Goal: Check status: Check status

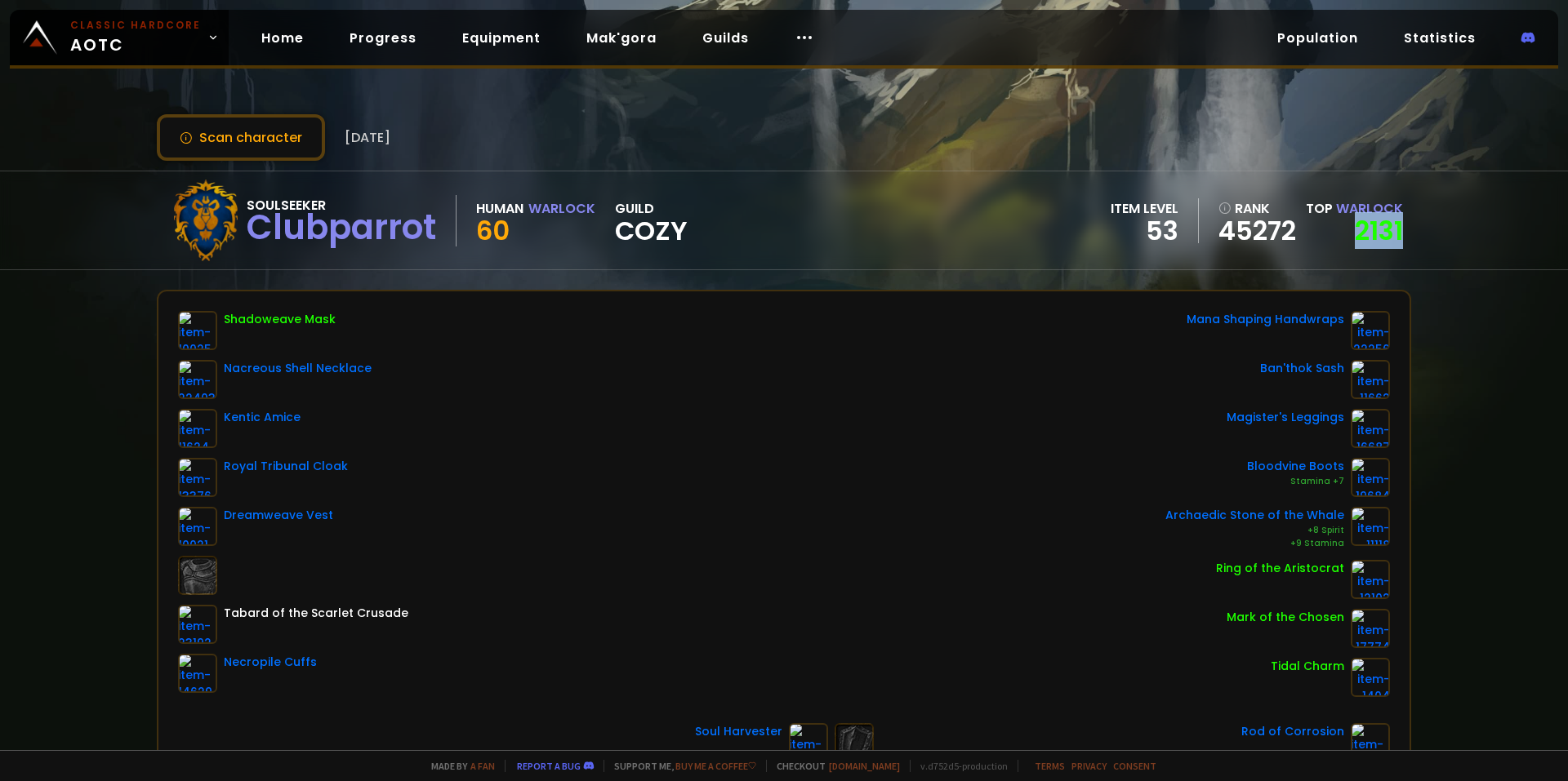
drag, startPoint x: 1402, startPoint y: 239, endPoint x: 1318, endPoint y: 229, distance: 84.6
click at [1318, 229] on div "Soulseeker Clubparrot Human Warlock 60 guild Cozy item level 53 rank 45272 Top …" at bounding box center [784, 220] width 1568 height 100
click at [1430, 291] on div "Scan character [DATE] Soulseeker Clubparrot Human Warlock 60 guild Cozy item le…" at bounding box center [784, 375] width 1568 height 751
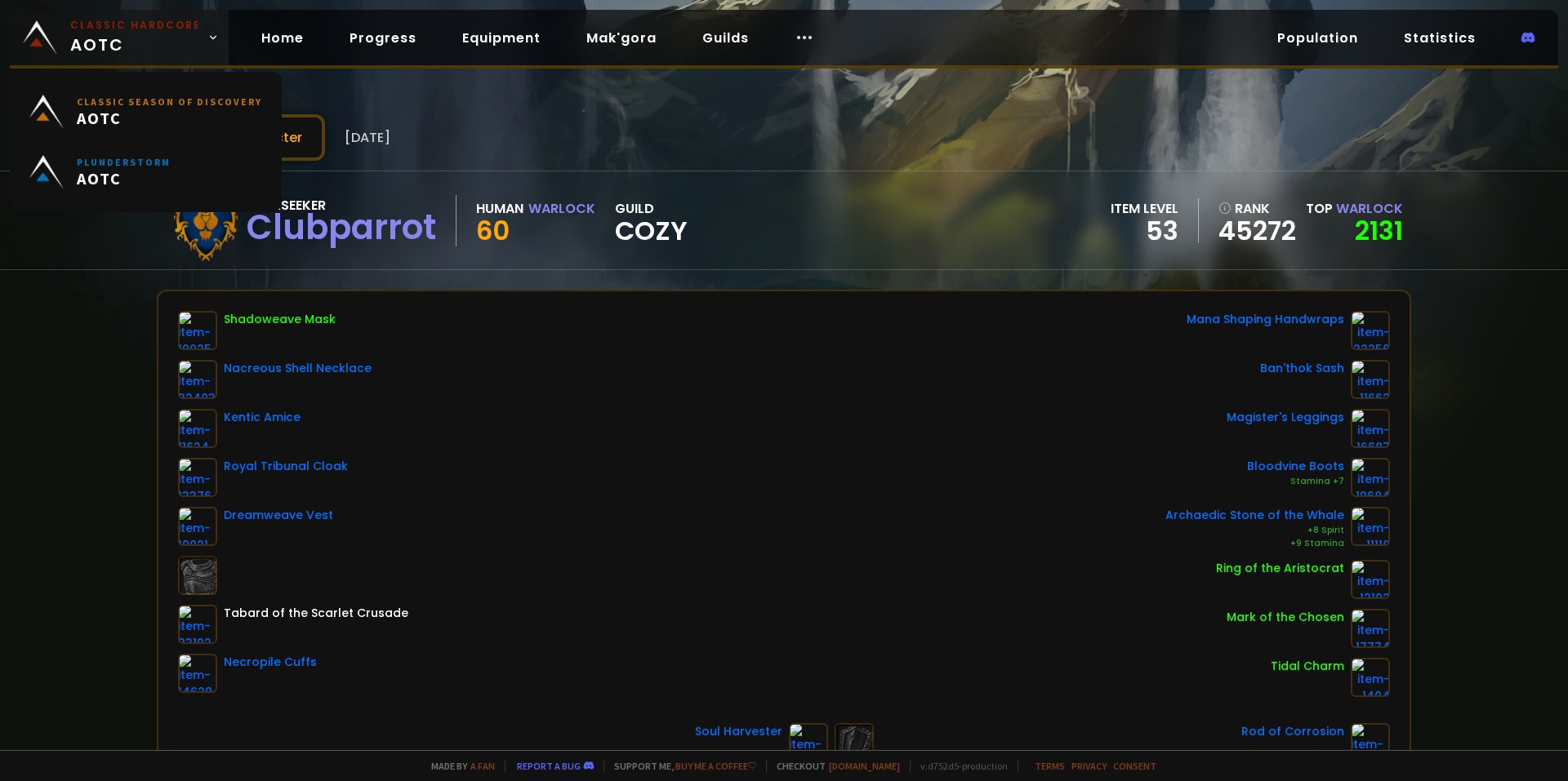
click at [117, 29] on small "Classic Hardcore" at bounding box center [136, 25] width 131 height 15
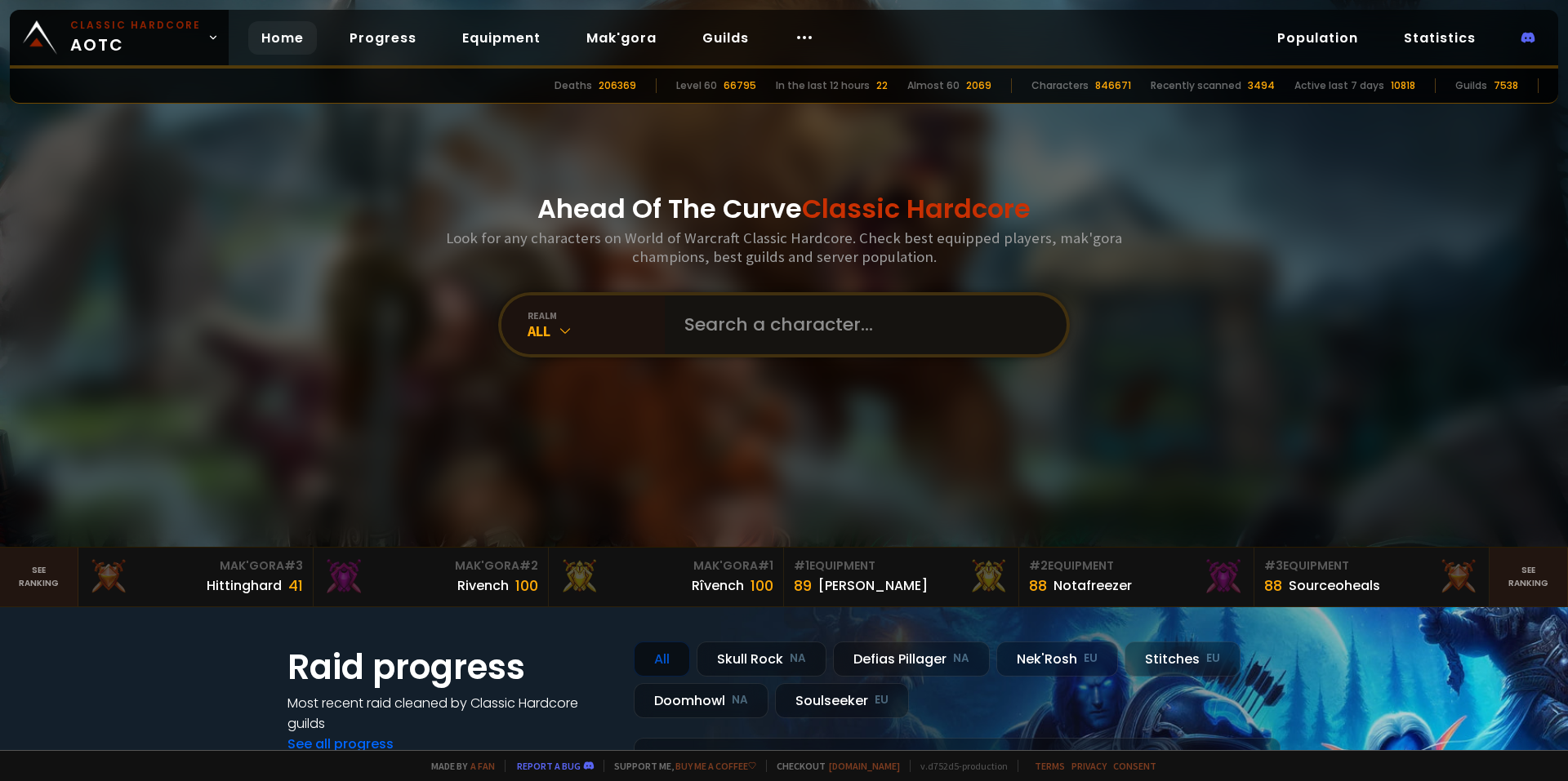
click at [710, 318] on input "text" at bounding box center [861, 325] width 373 height 59
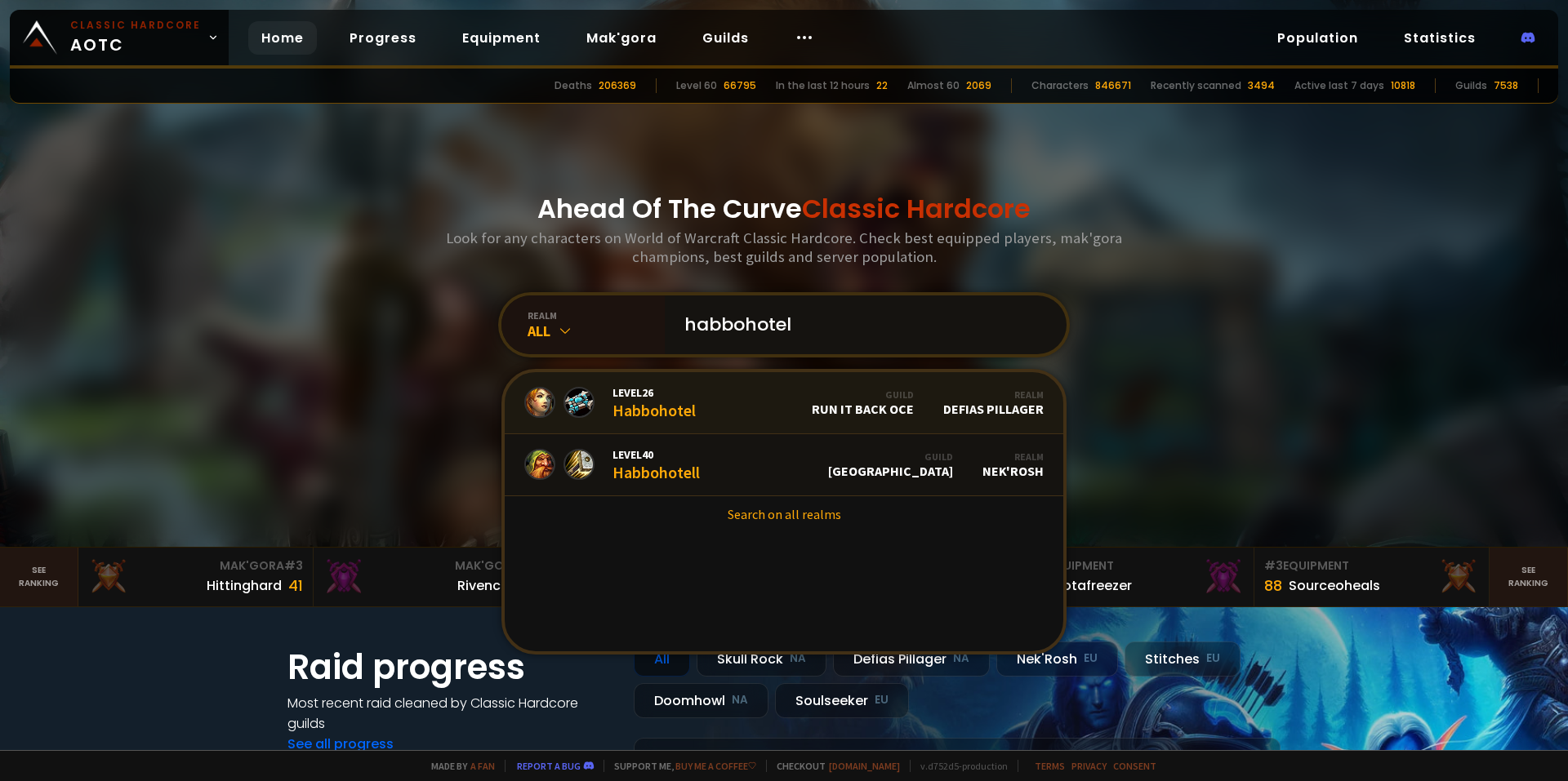
type input "habbohotel"
click at [714, 412] on link "Level 26 Habbohotel Guild Run it Back OCE Realm Defias Pillager" at bounding box center [784, 404] width 558 height 62
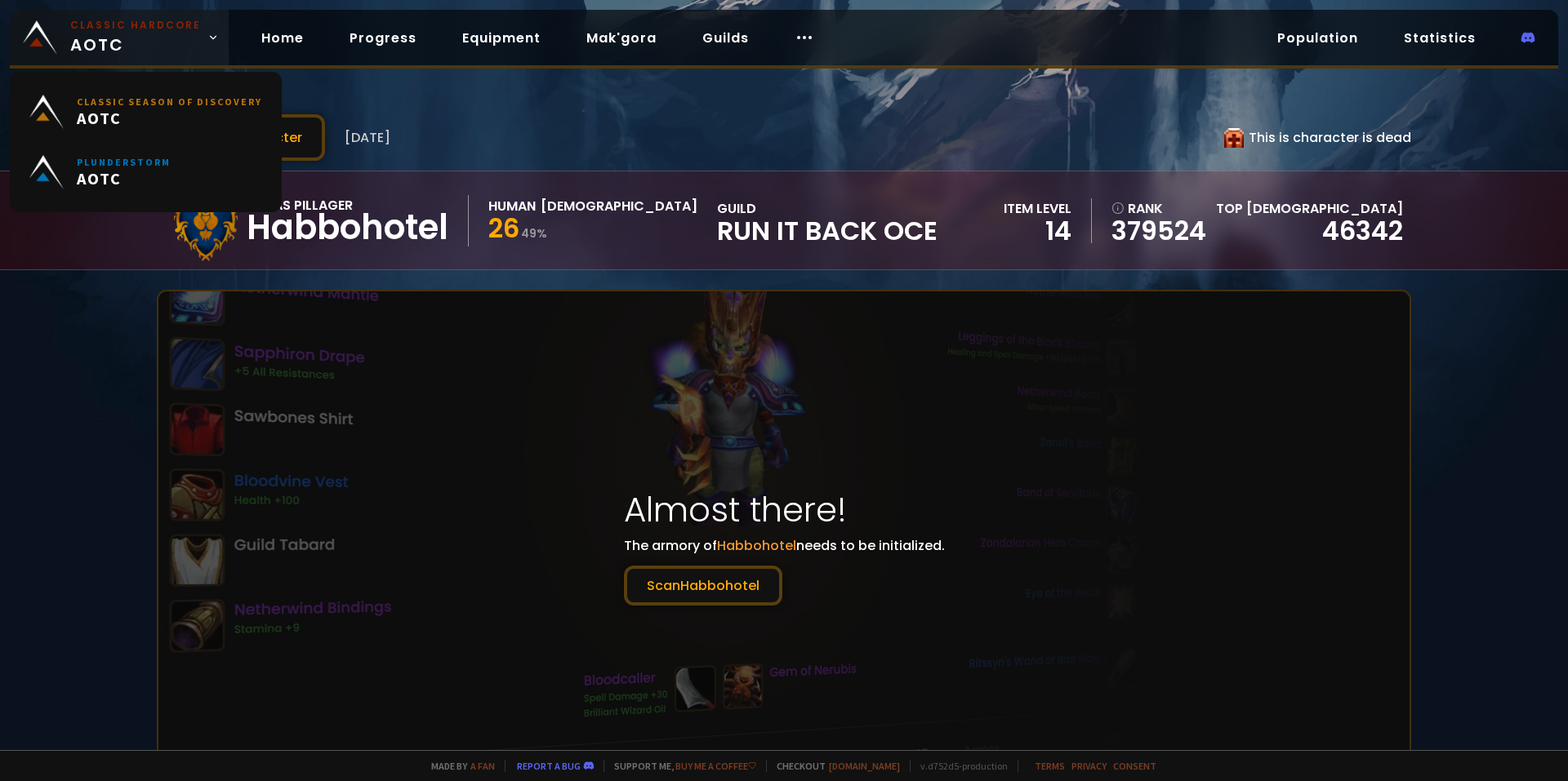
click at [124, 29] on small "Classic Hardcore" at bounding box center [136, 25] width 131 height 15
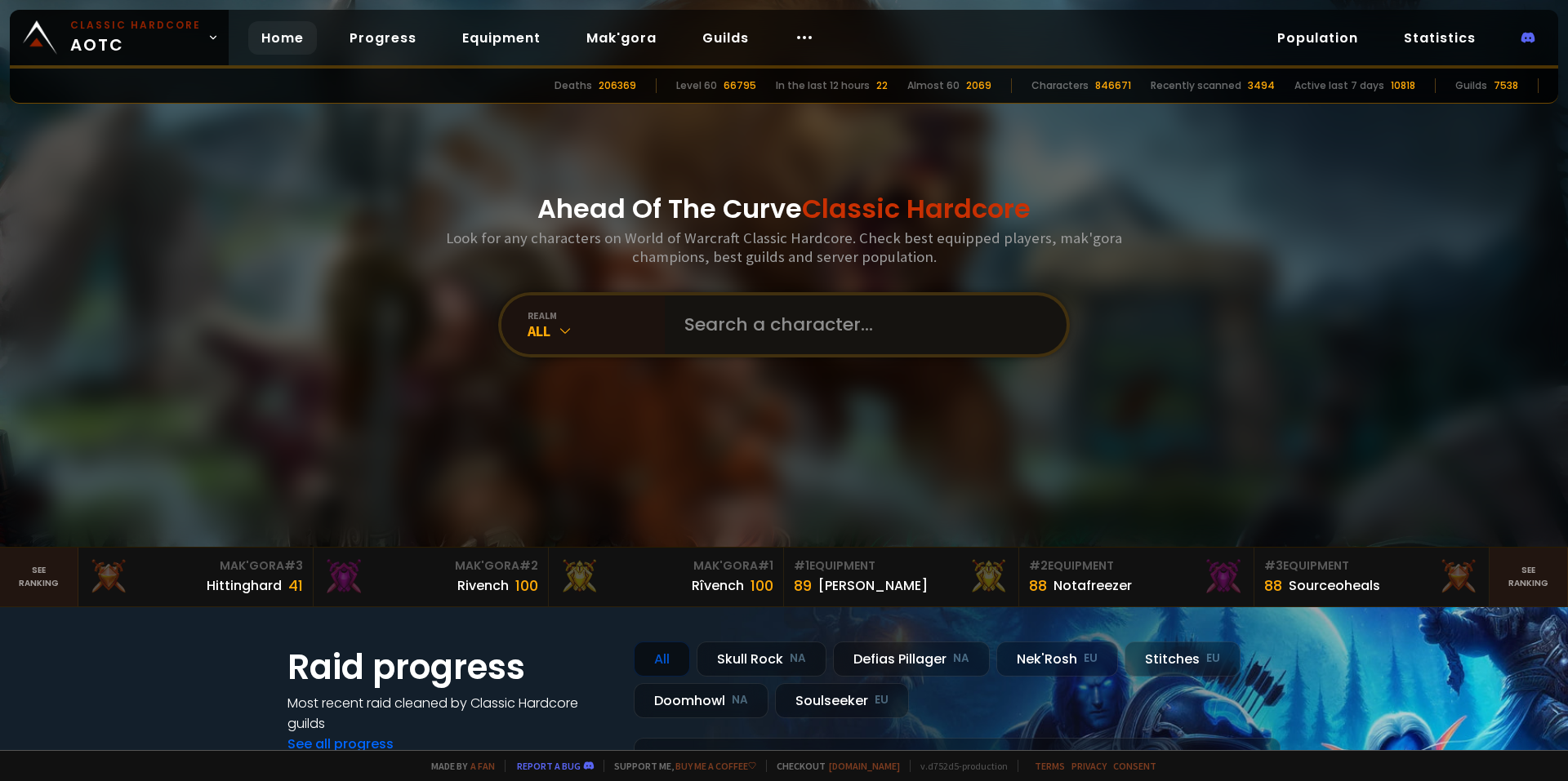
click at [925, 323] on input "text" at bounding box center [861, 325] width 373 height 59
type input "habbohotel"
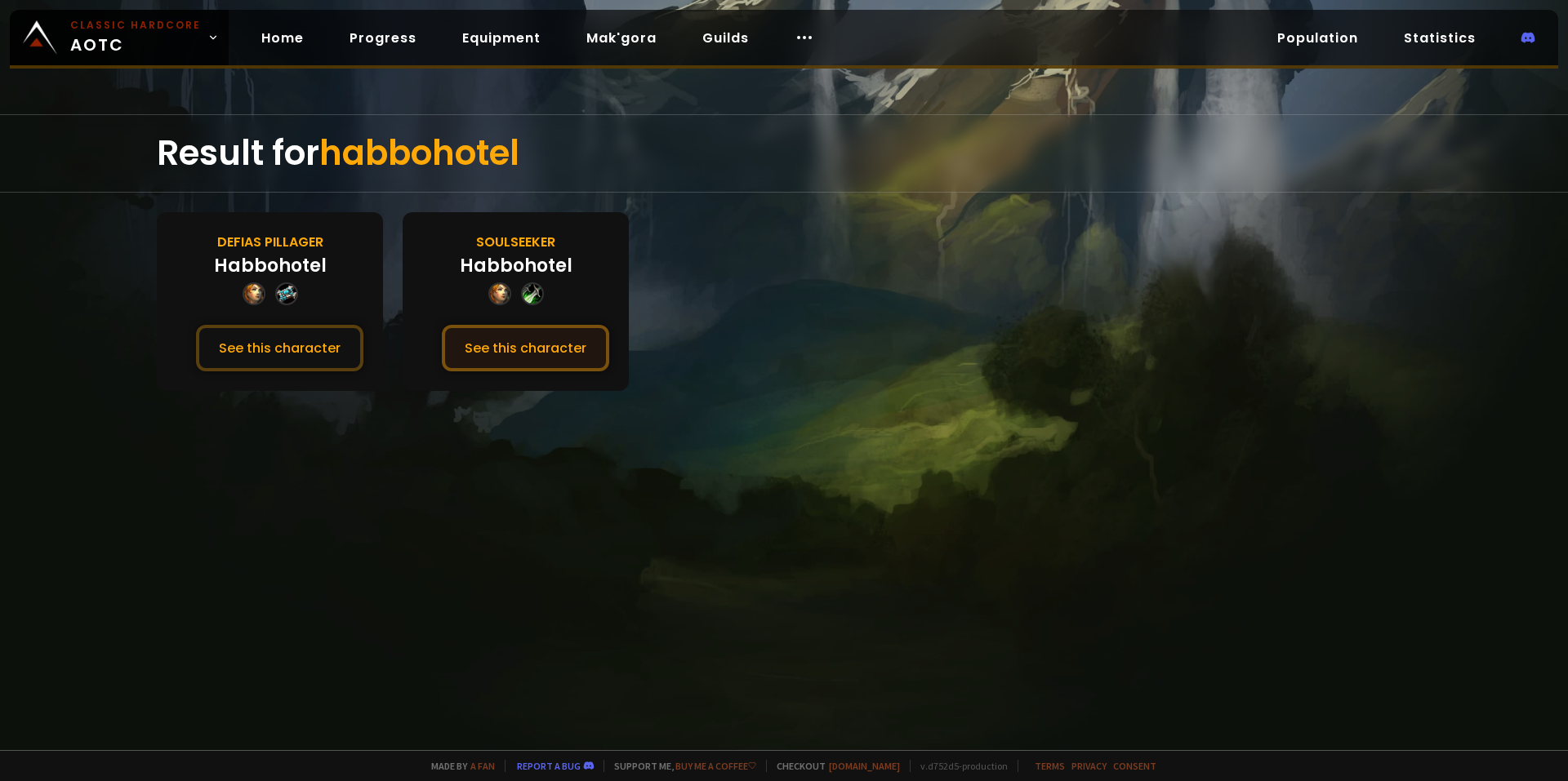
click at [587, 332] on button "See this character" at bounding box center [526, 348] width 167 height 47
